Goal: Transaction & Acquisition: Purchase product/service

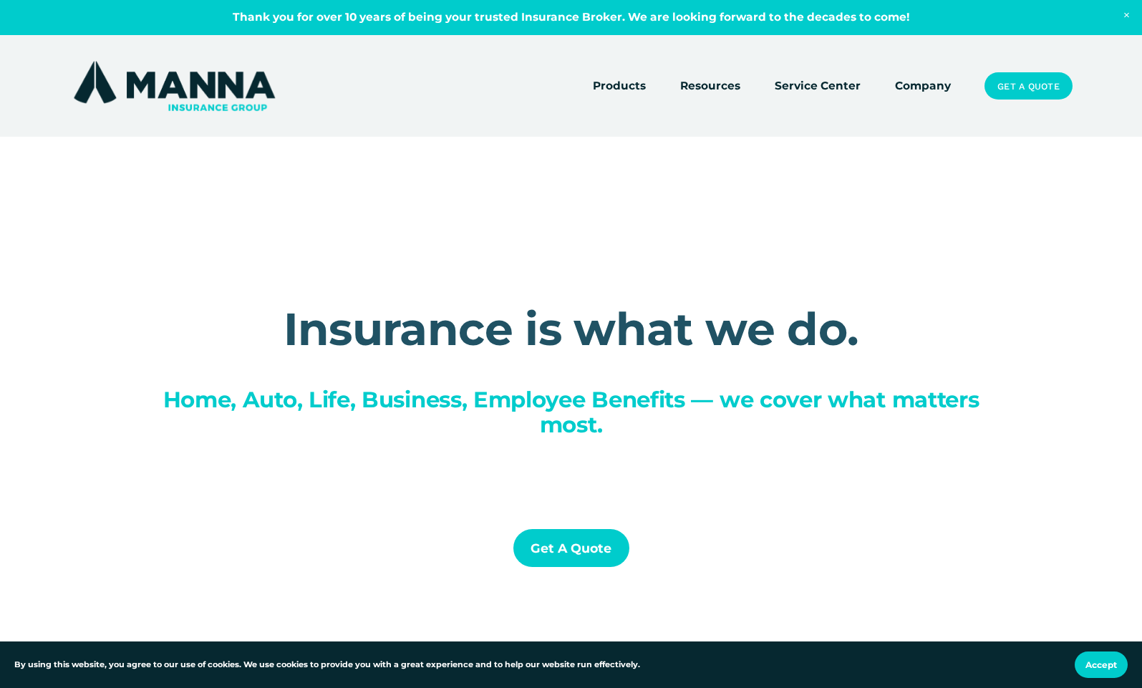
click at [1025, 93] on link "Get a Quote" at bounding box center [1028, 85] width 87 height 27
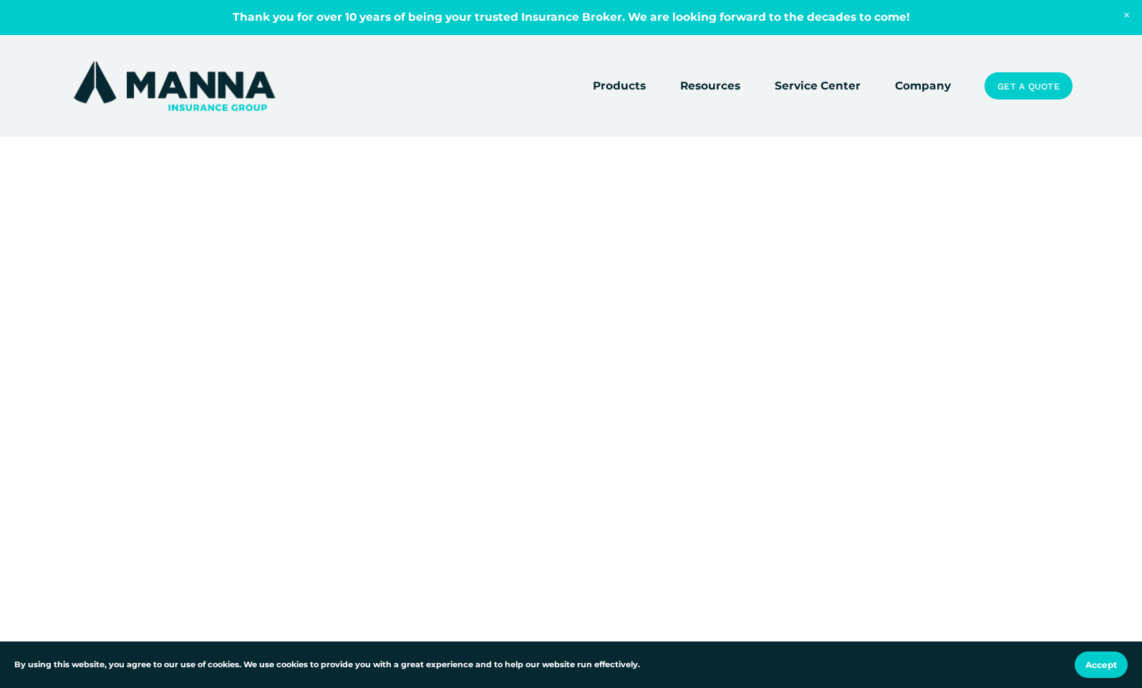
scroll to position [6, 0]
click at [922, 288] on div at bounding box center [571, 658] width 1142 height 904
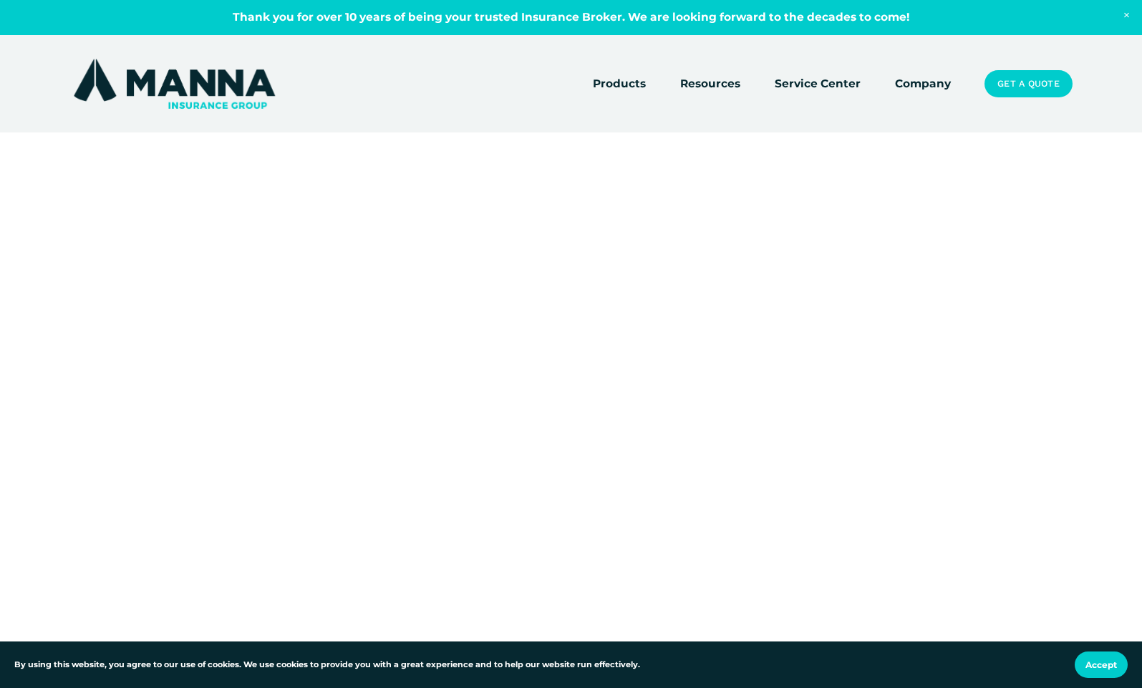
scroll to position [0, 0]
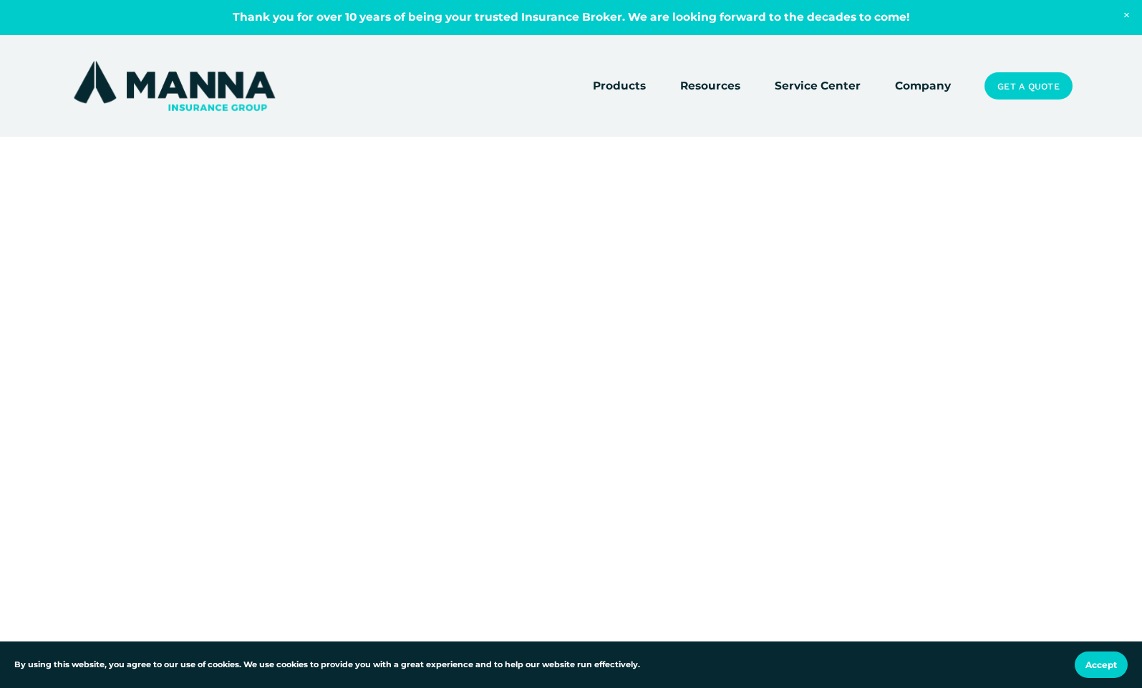
click at [1006, 87] on link "Get a Quote" at bounding box center [1028, 85] width 87 height 27
click at [896, 418] on div at bounding box center [571, 664] width 1142 height 904
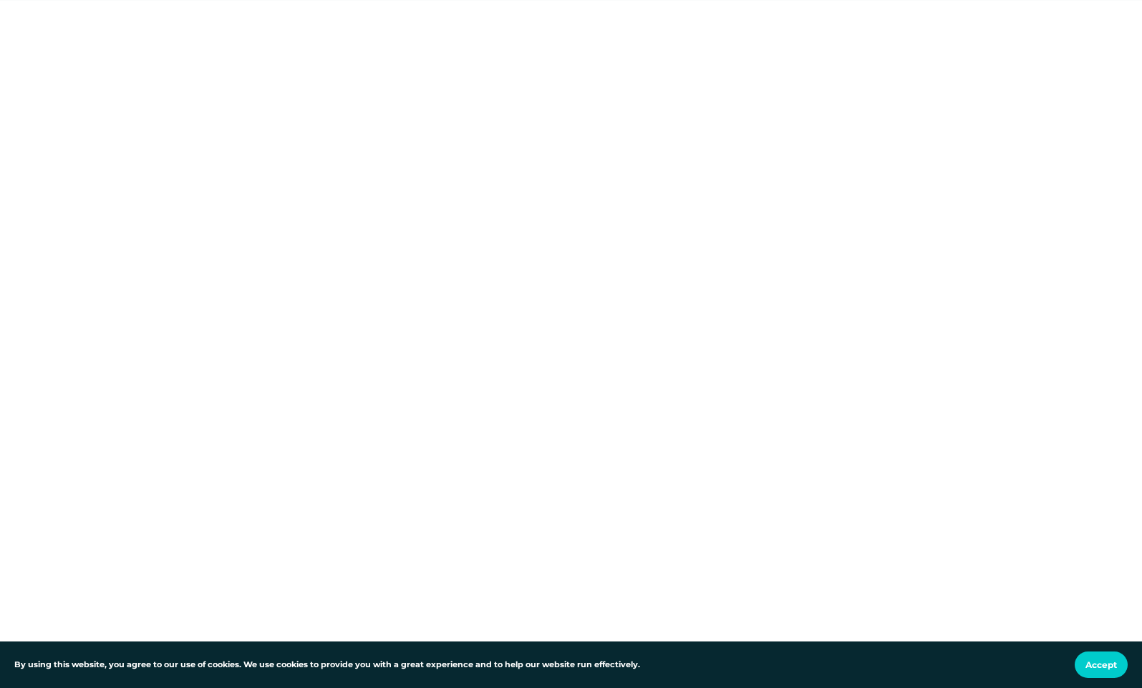
scroll to position [374, 0]
click at [117, 453] on div at bounding box center [571, 286] width 1142 height 904
